Goal: Find specific page/section

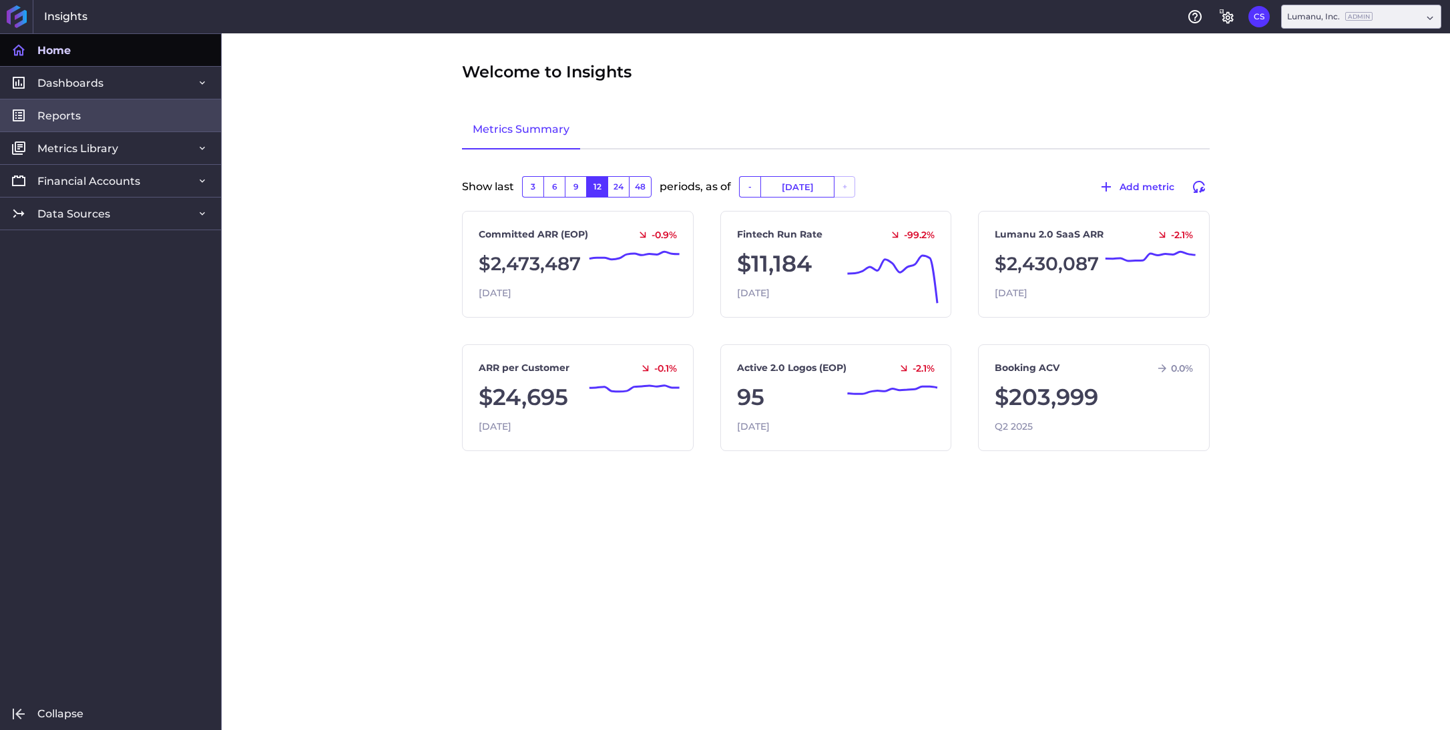
click at [85, 120] on link "Reports" at bounding box center [110, 115] width 221 height 33
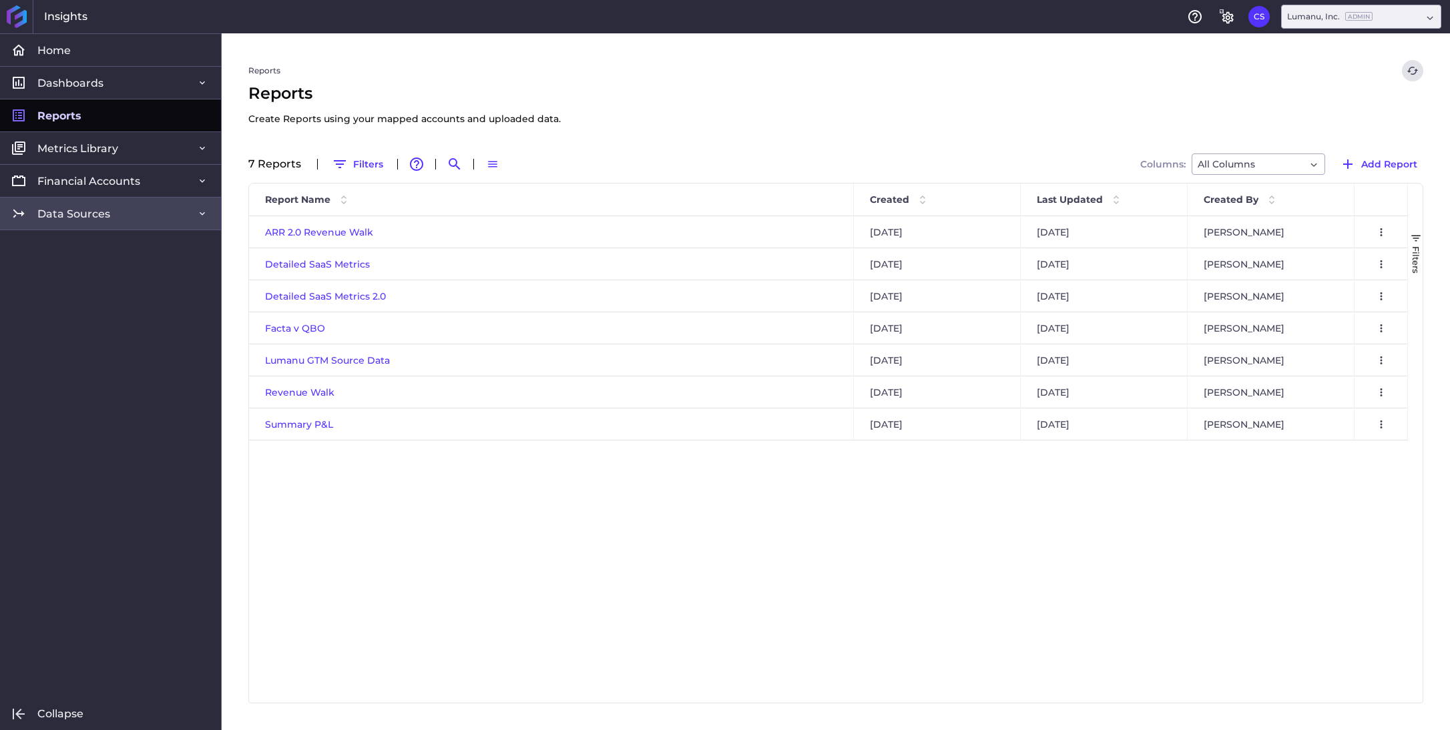
click at [85, 218] on span "Data Sources" at bounding box center [73, 214] width 73 height 14
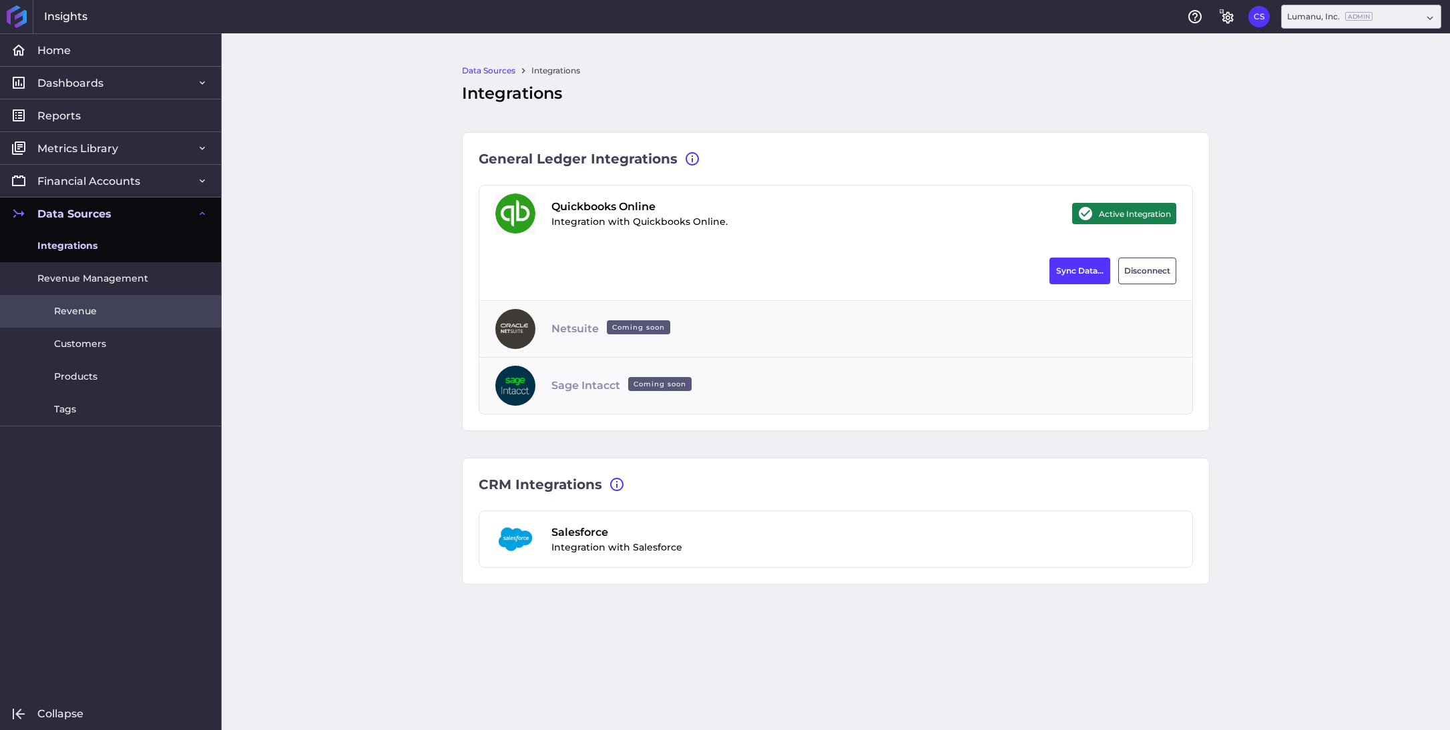
click at [93, 310] on span "Revenue" at bounding box center [75, 311] width 43 height 14
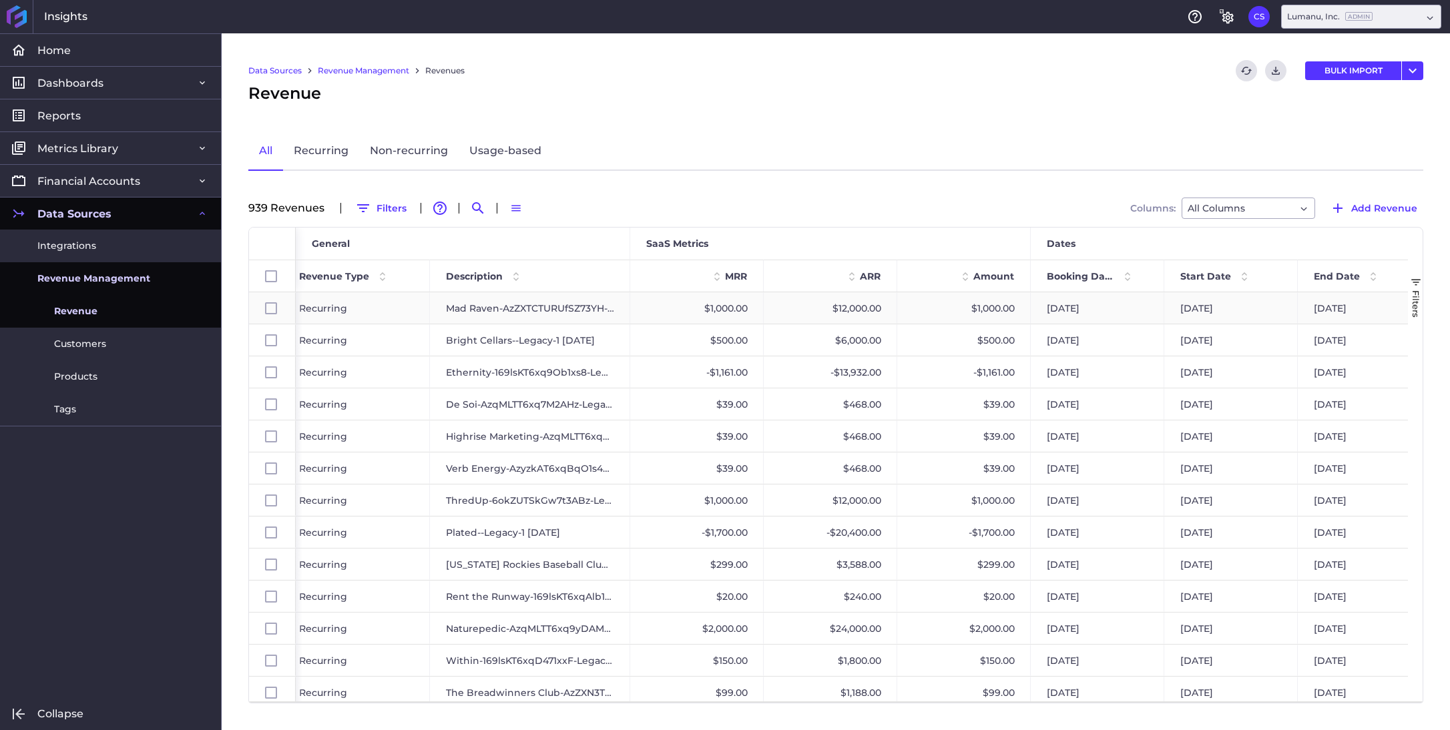
scroll to position [0, 634]
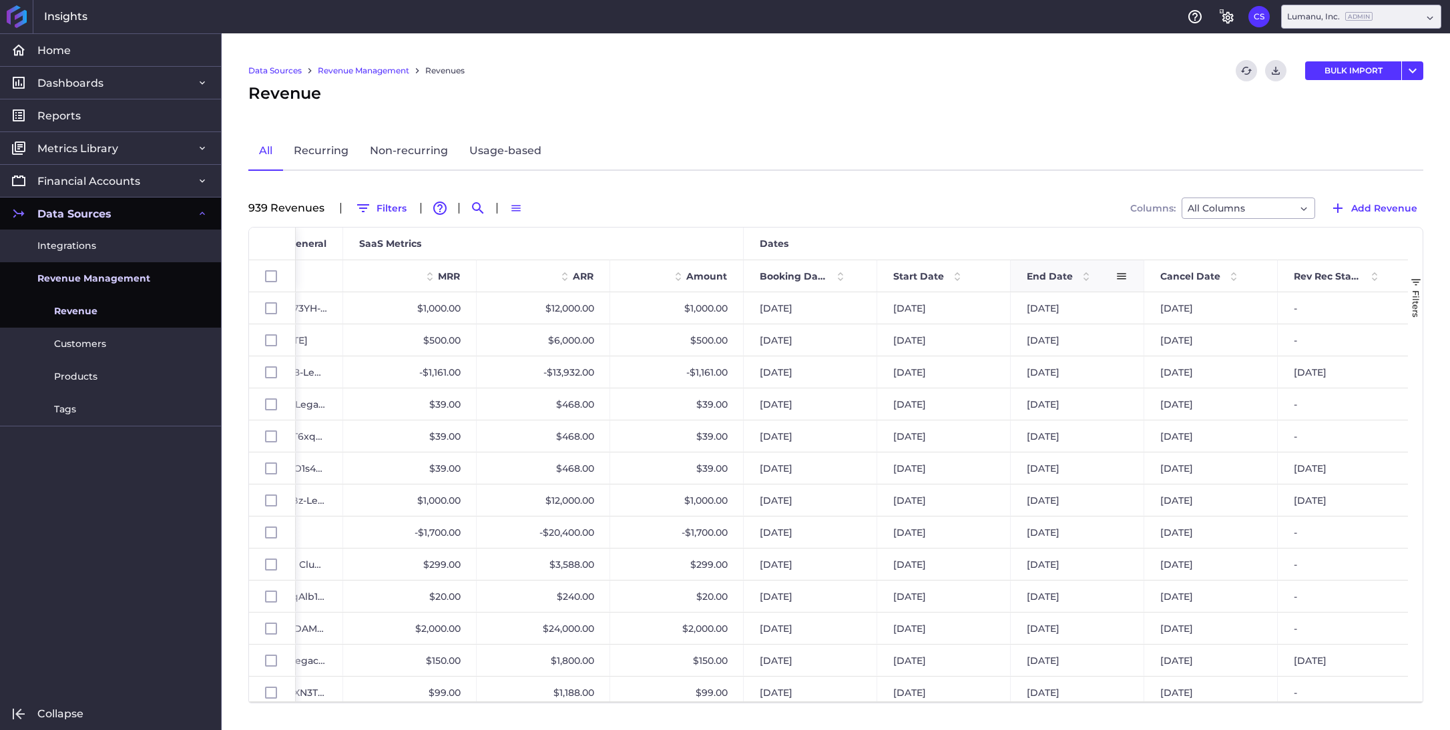
click at [1085, 281] on span at bounding box center [1086, 276] width 16 height 16
click at [1090, 274] on span at bounding box center [1086, 276] width 16 height 16
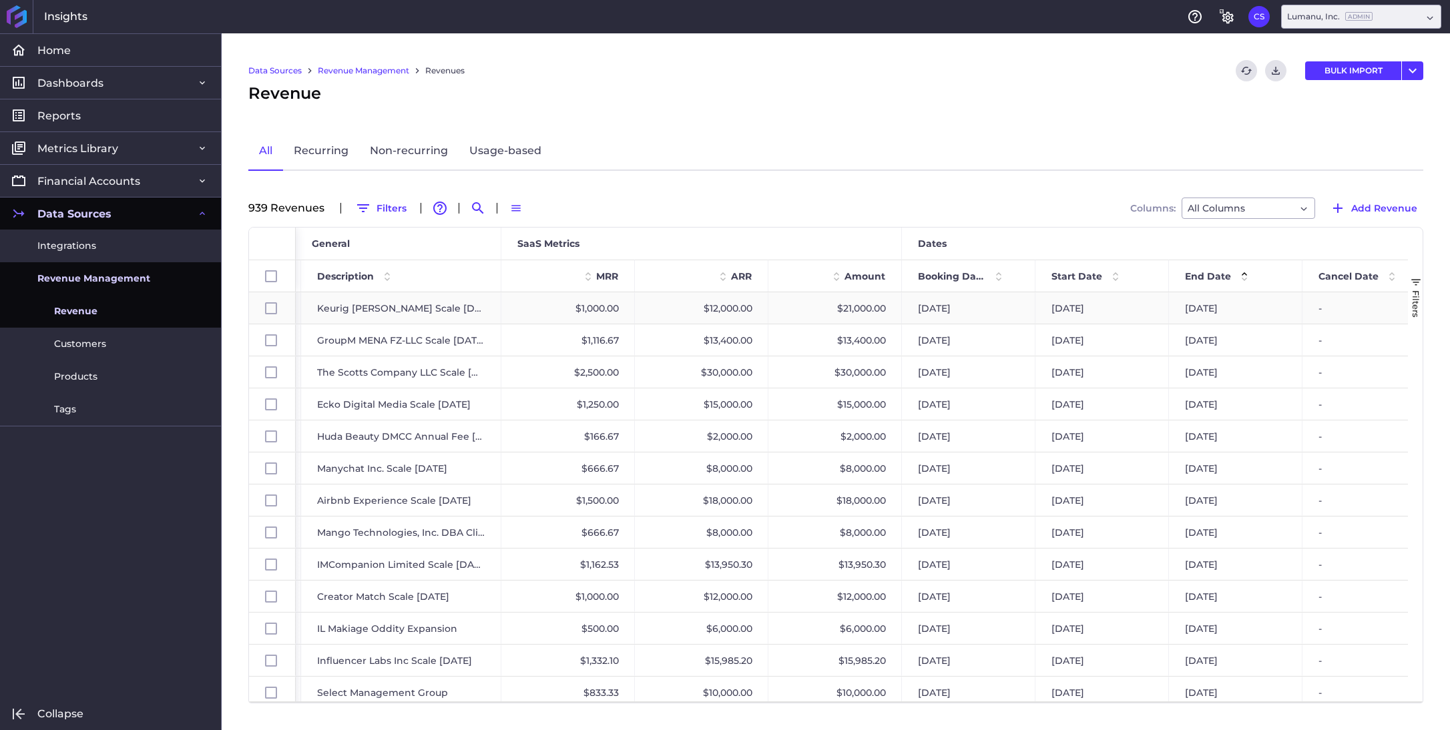
scroll to position [0, 0]
